Goal: Information Seeking & Learning: Learn about a topic

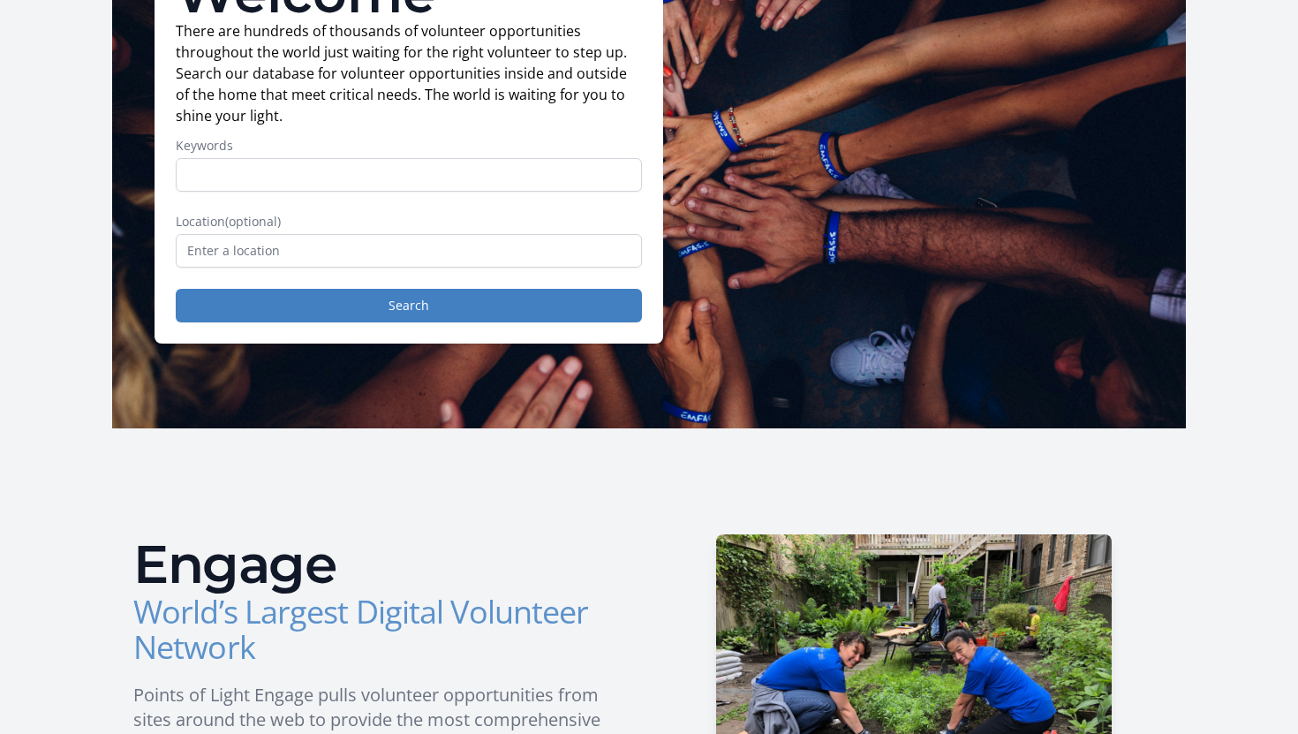
scroll to position [181, 0]
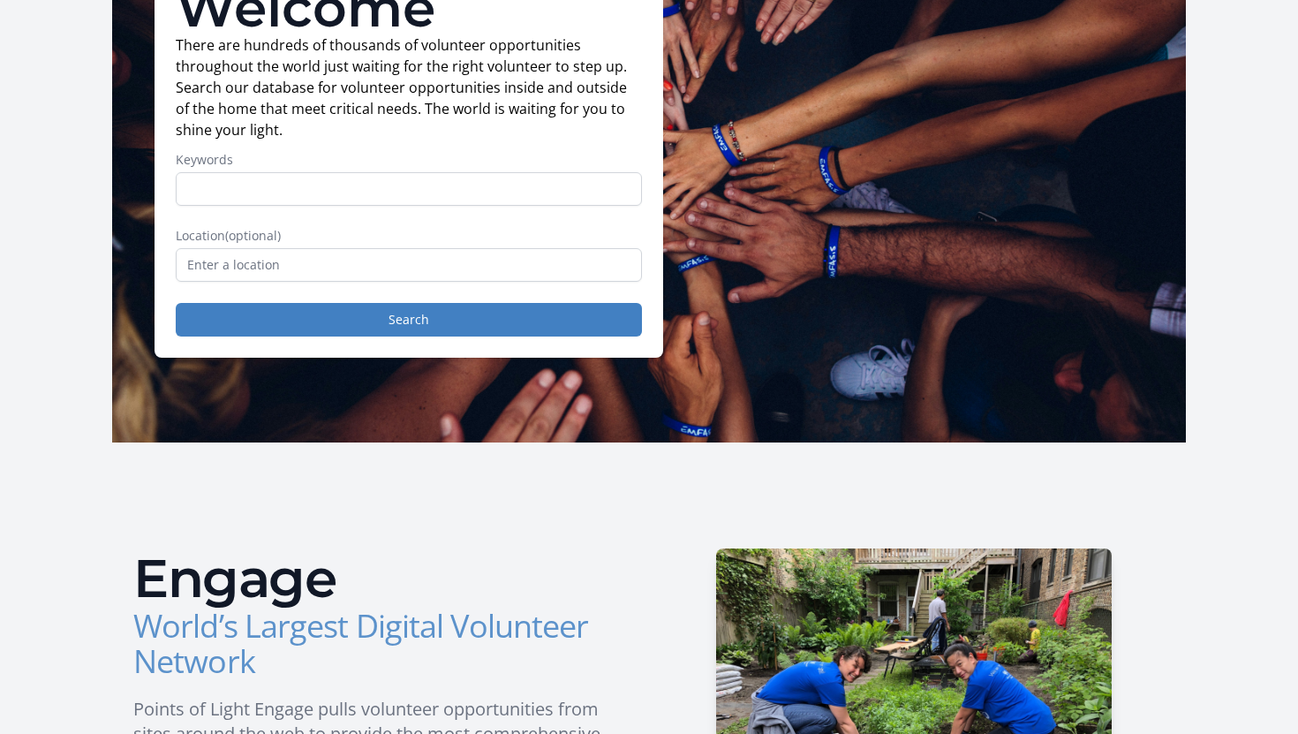
click at [249, 245] on div "Location (optional)" at bounding box center [409, 254] width 466 height 55
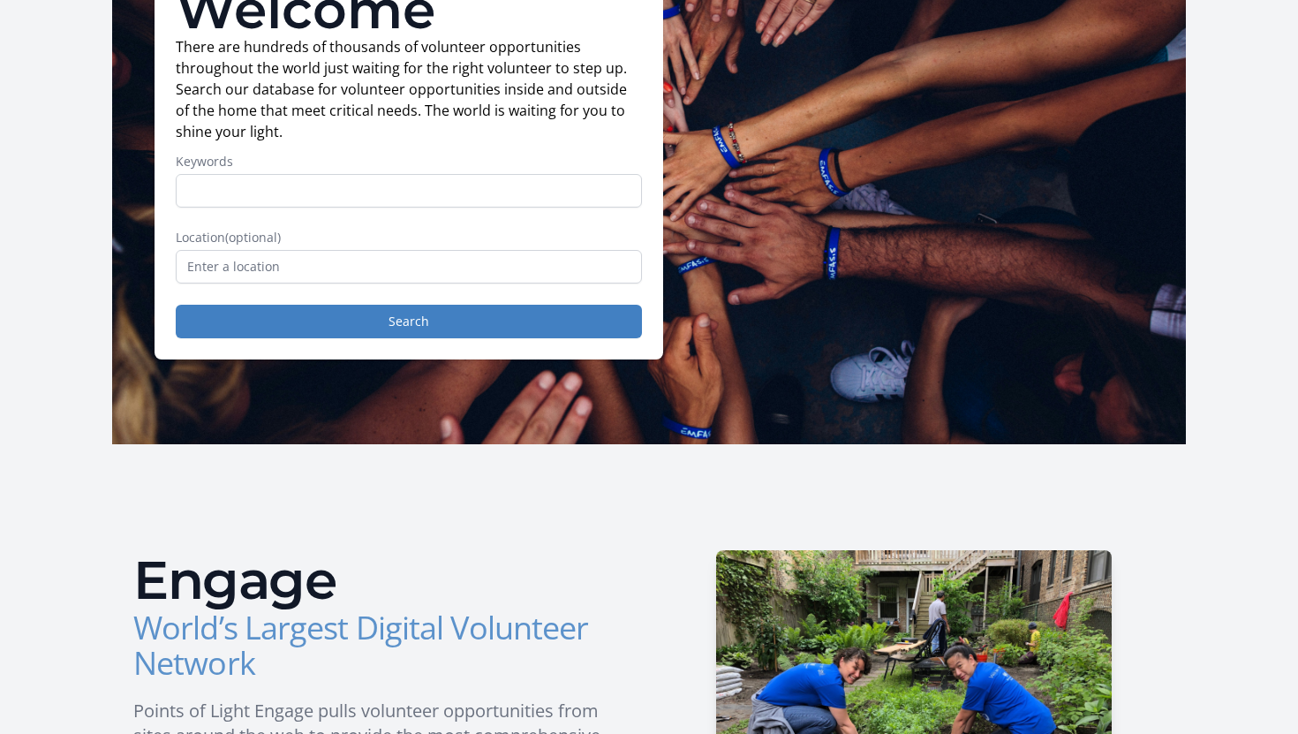
scroll to position [177, 0]
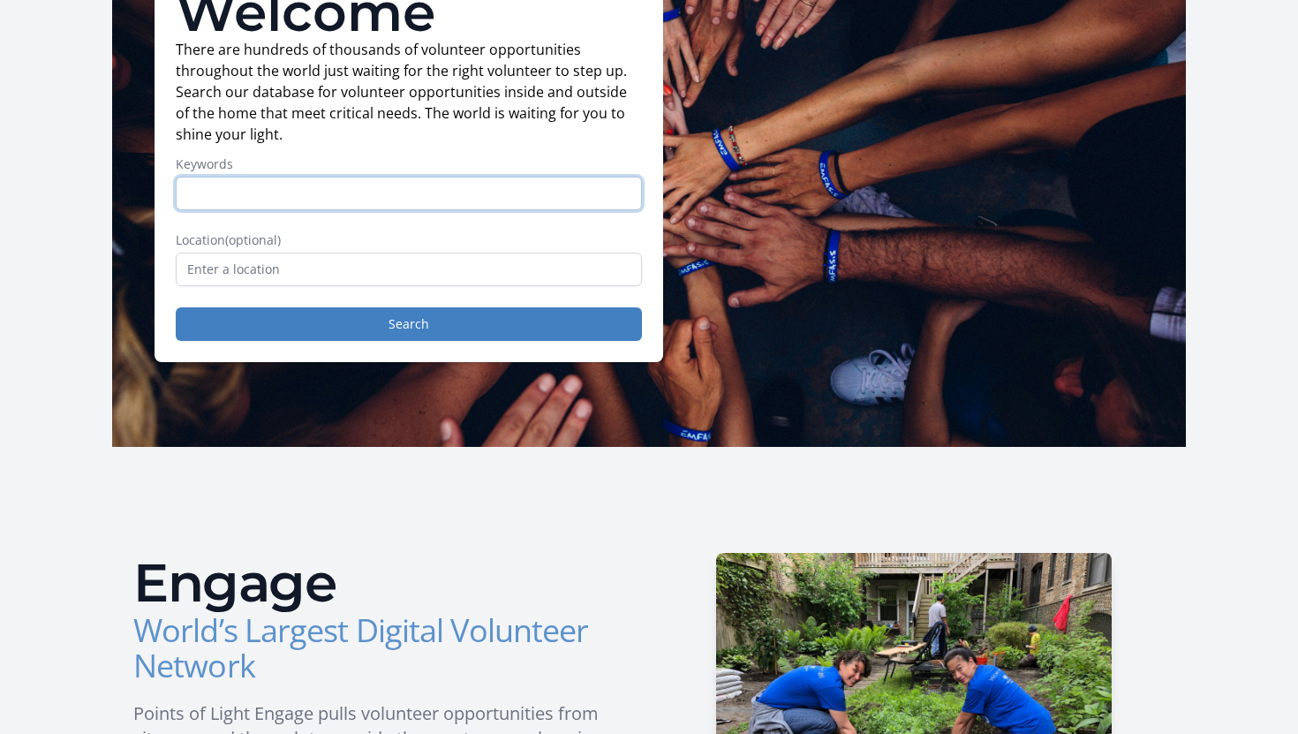
click at [258, 196] on input "Keywords" at bounding box center [409, 194] width 466 height 34
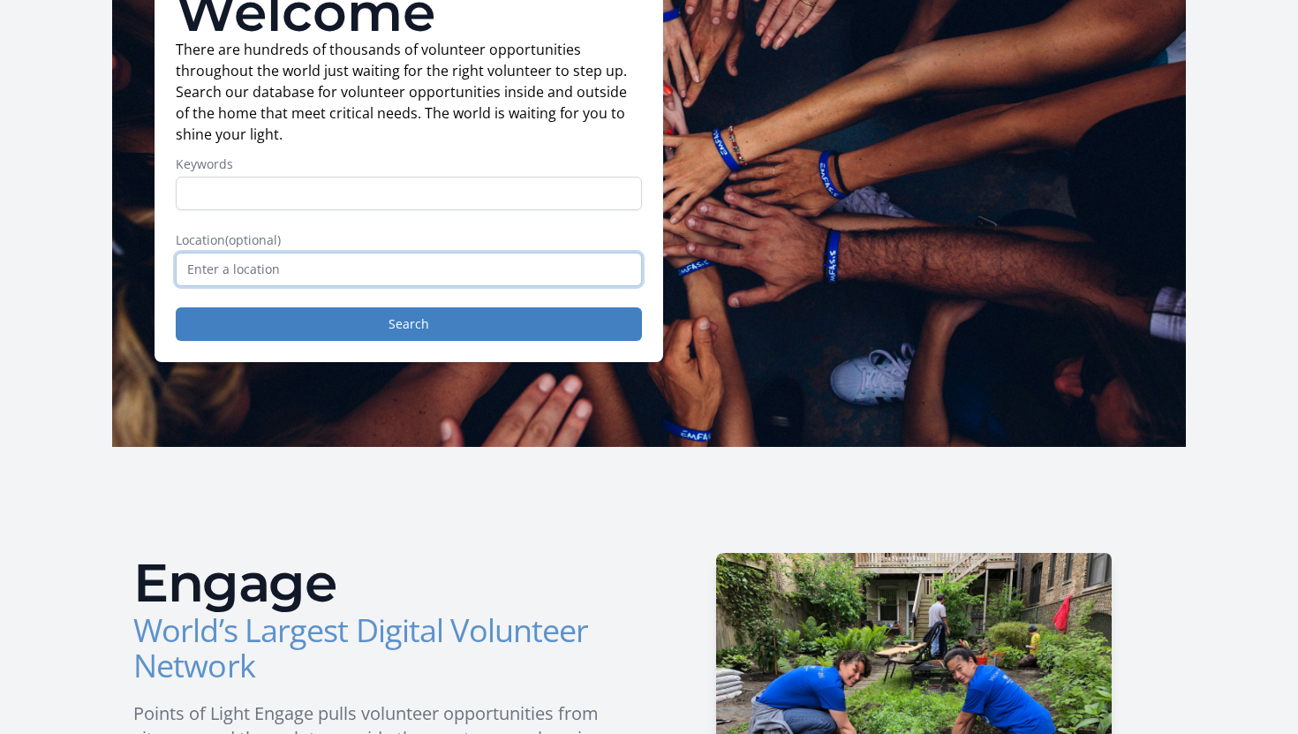
click at [262, 265] on input "text" at bounding box center [409, 270] width 466 height 34
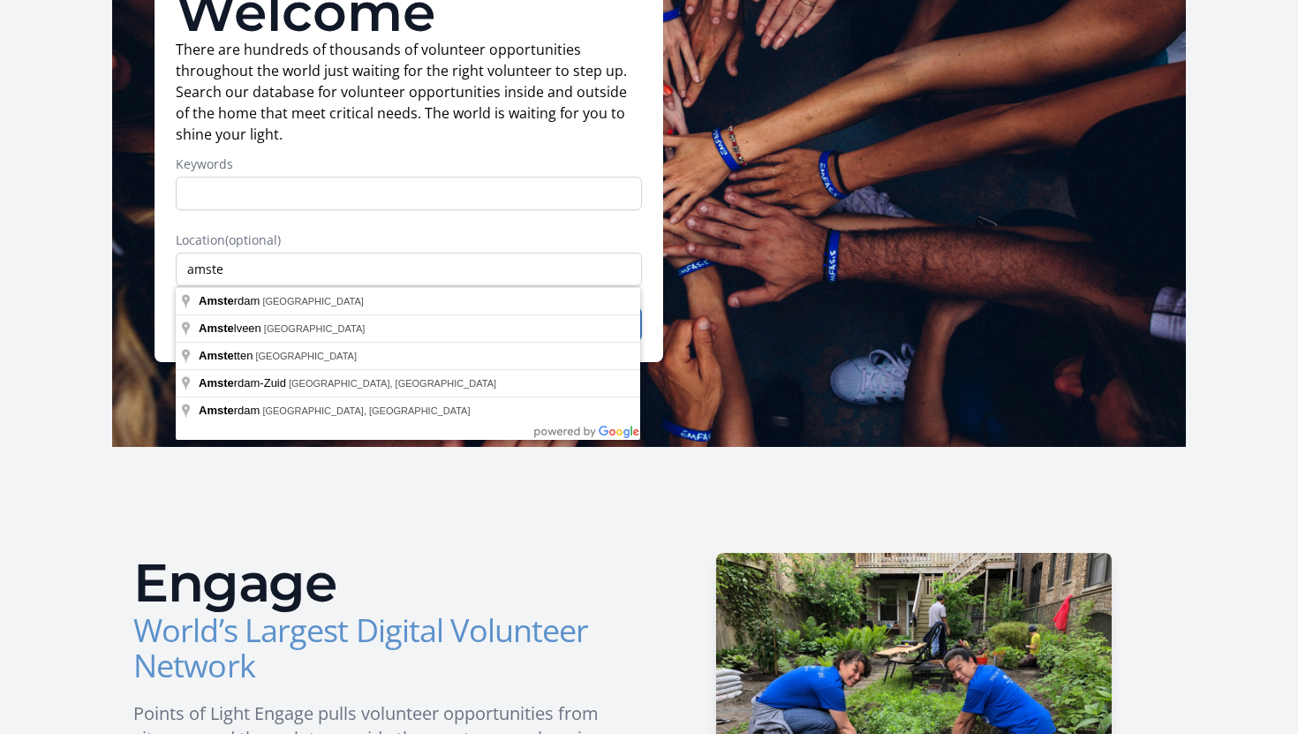
type input "[GEOGRAPHIC_DATA], [GEOGRAPHIC_DATA]"
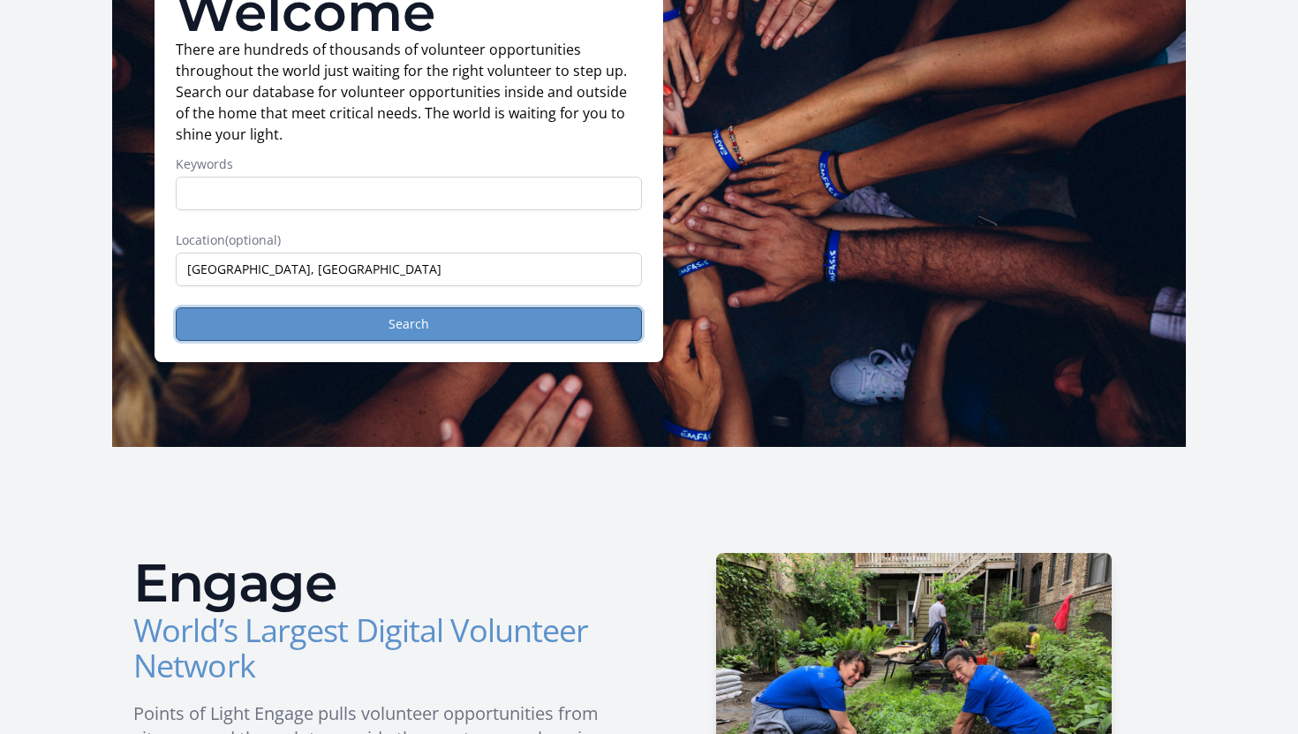
click at [328, 326] on button "Search" at bounding box center [409, 324] width 466 height 34
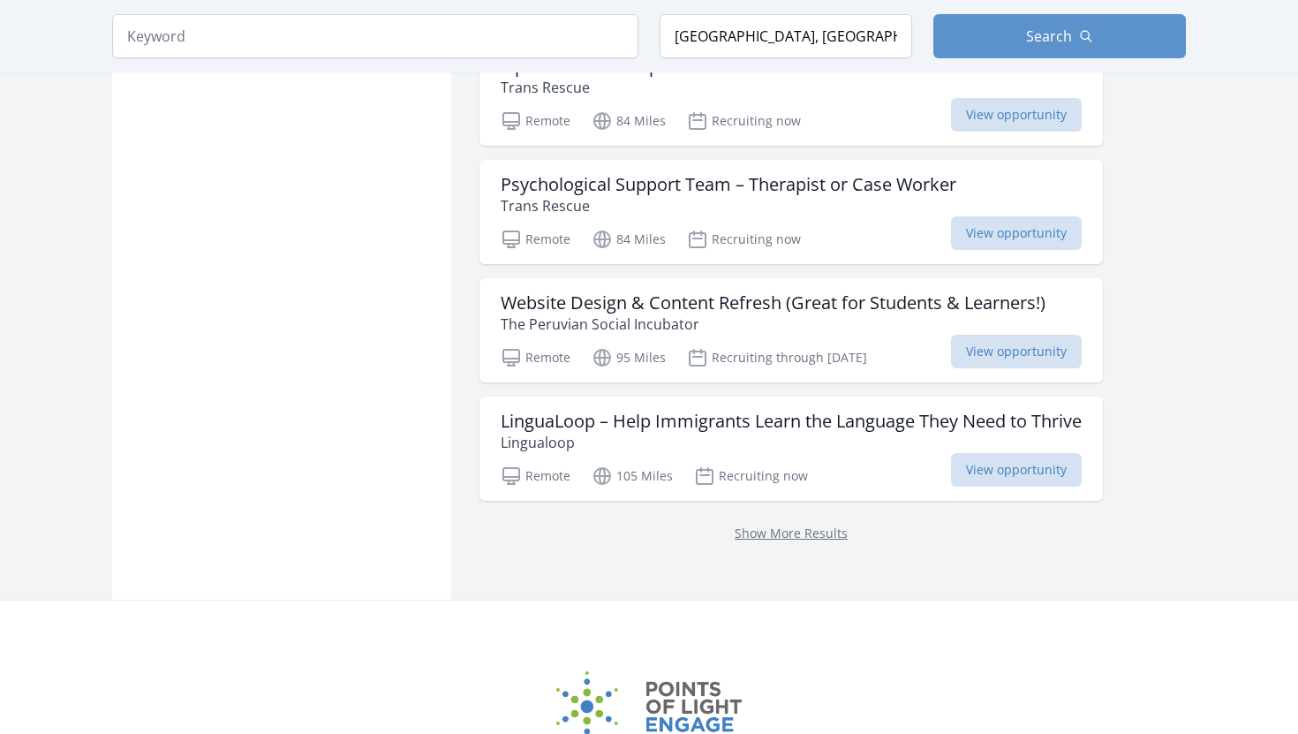
scroll to position [2129, 0]
